Goal: Task Accomplishment & Management: Use online tool/utility

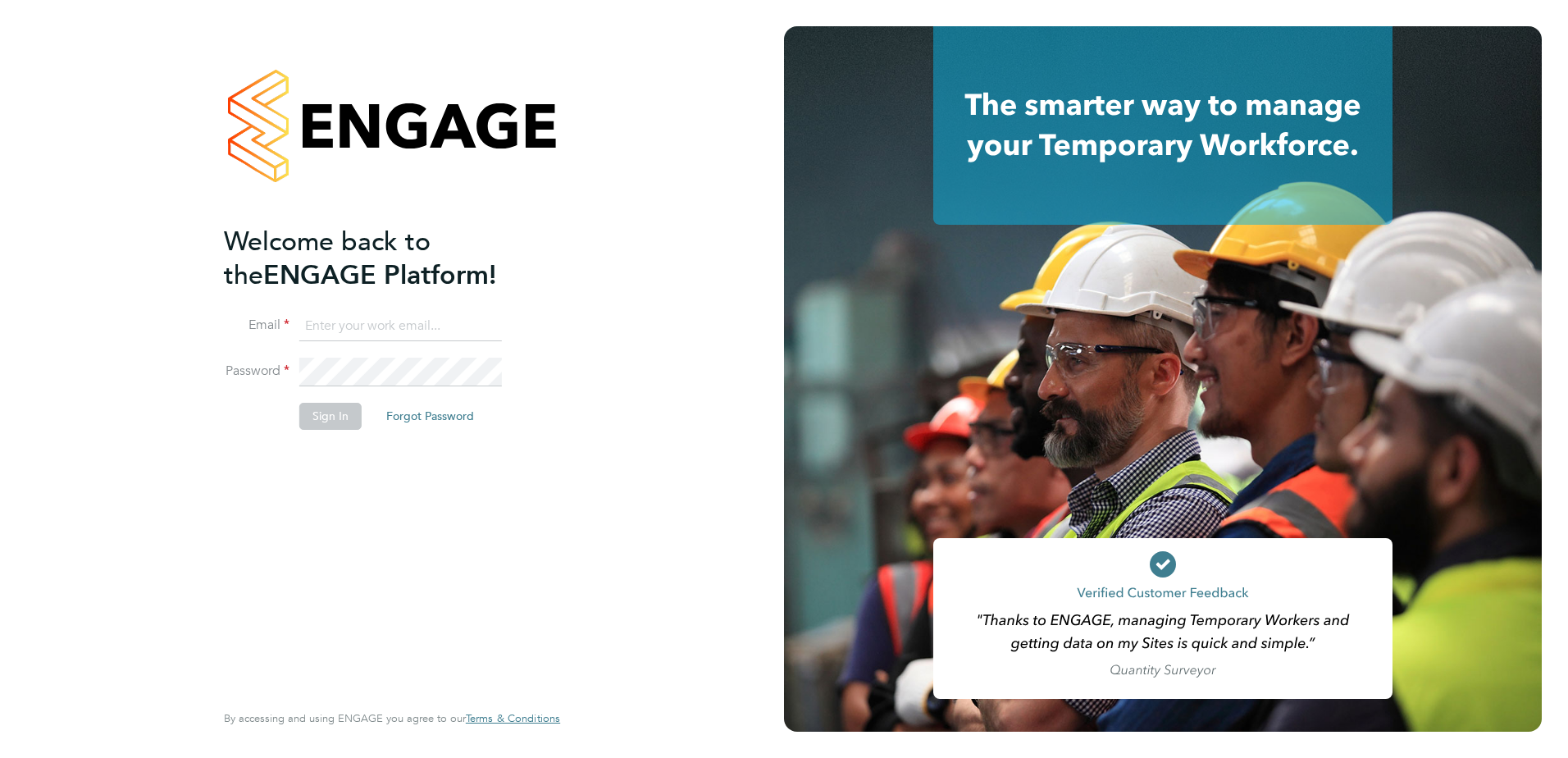
type input "[EMAIL_ADDRESS][PERSON_NAME][DOMAIN_NAME]"
click at [340, 420] on button "Sign In" at bounding box center [331, 415] width 62 height 26
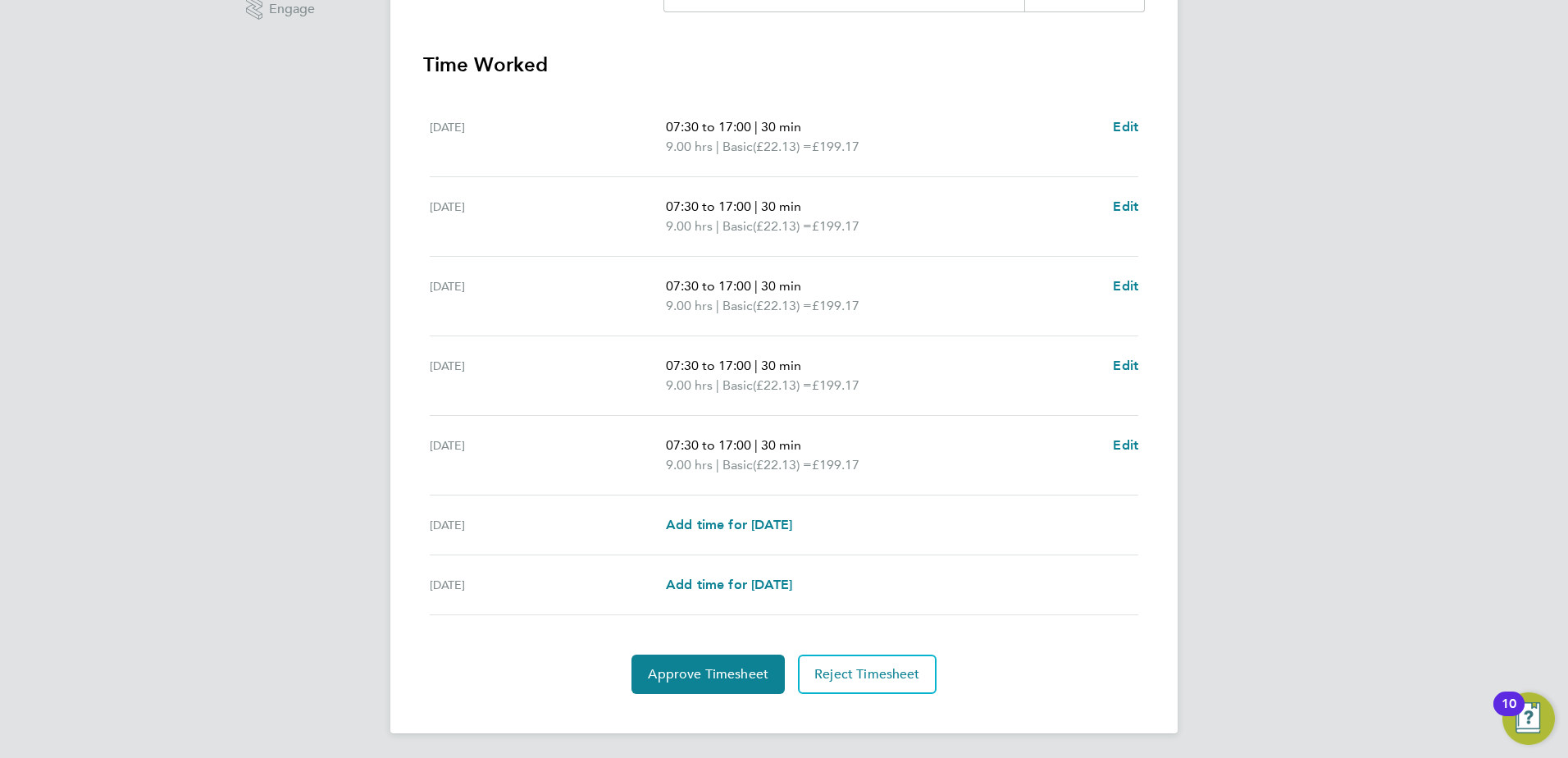
scroll to position [441, 0]
click at [707, 690] on button "Approve Timesheet" at bounding box center [708, 672] width 154 height 40
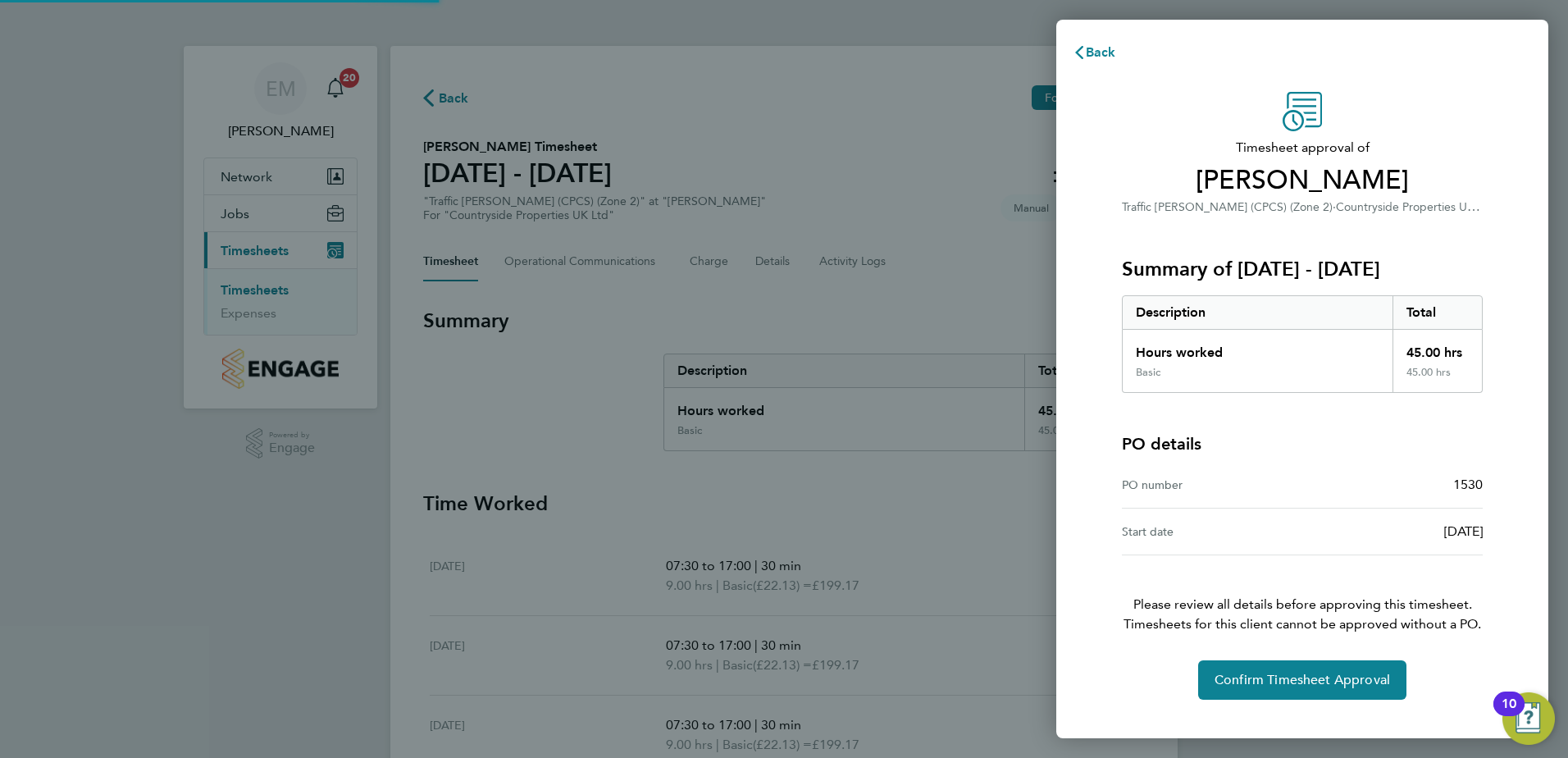
click at [706, 677] on div "Back Timesheet approval of [PERSON_NAME] Traffic [PERSON_NAME] (CPCS) (Zone 2) …" at bounding box center [784, 379] width 1568 height 758
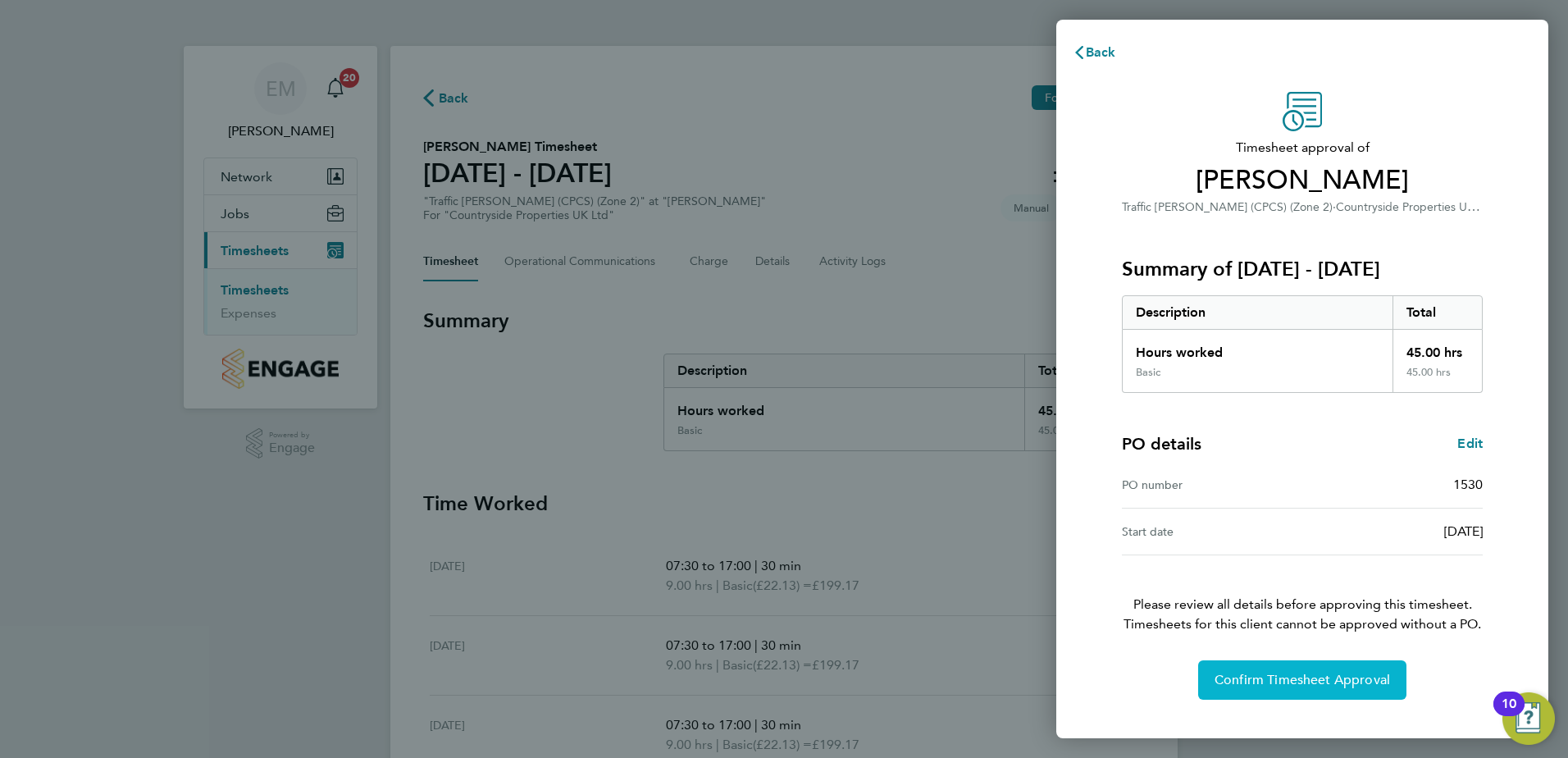
click at [1262, 684] on span "Confirm Timesheet Approval" at bounding box center [1303, 679] width 176 height 16
